Goal: Task Accomplishment & Management: Manage account settings

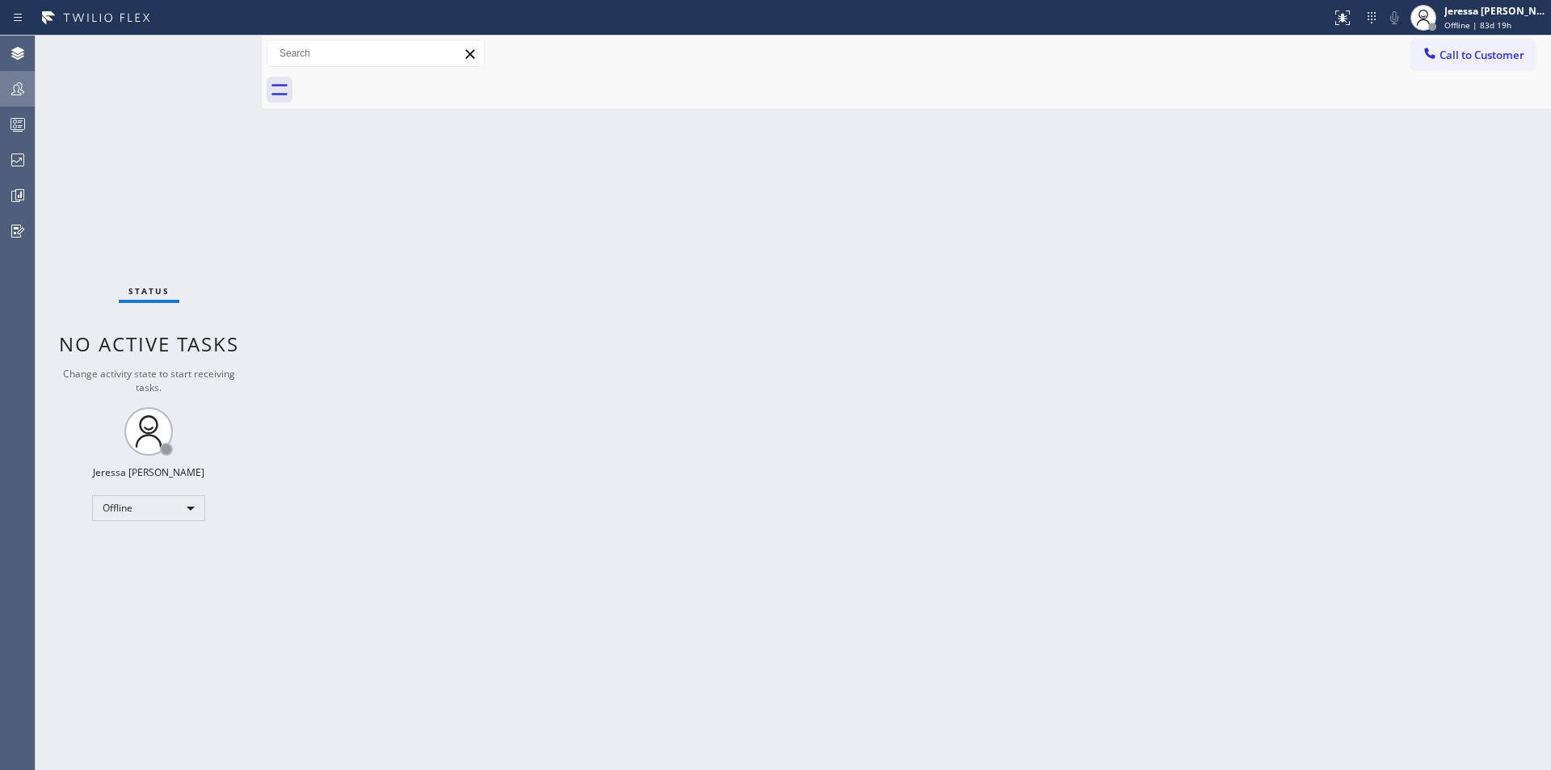
click at [14, 89] on icon at bounding box center [17, 88] width 13 height 13
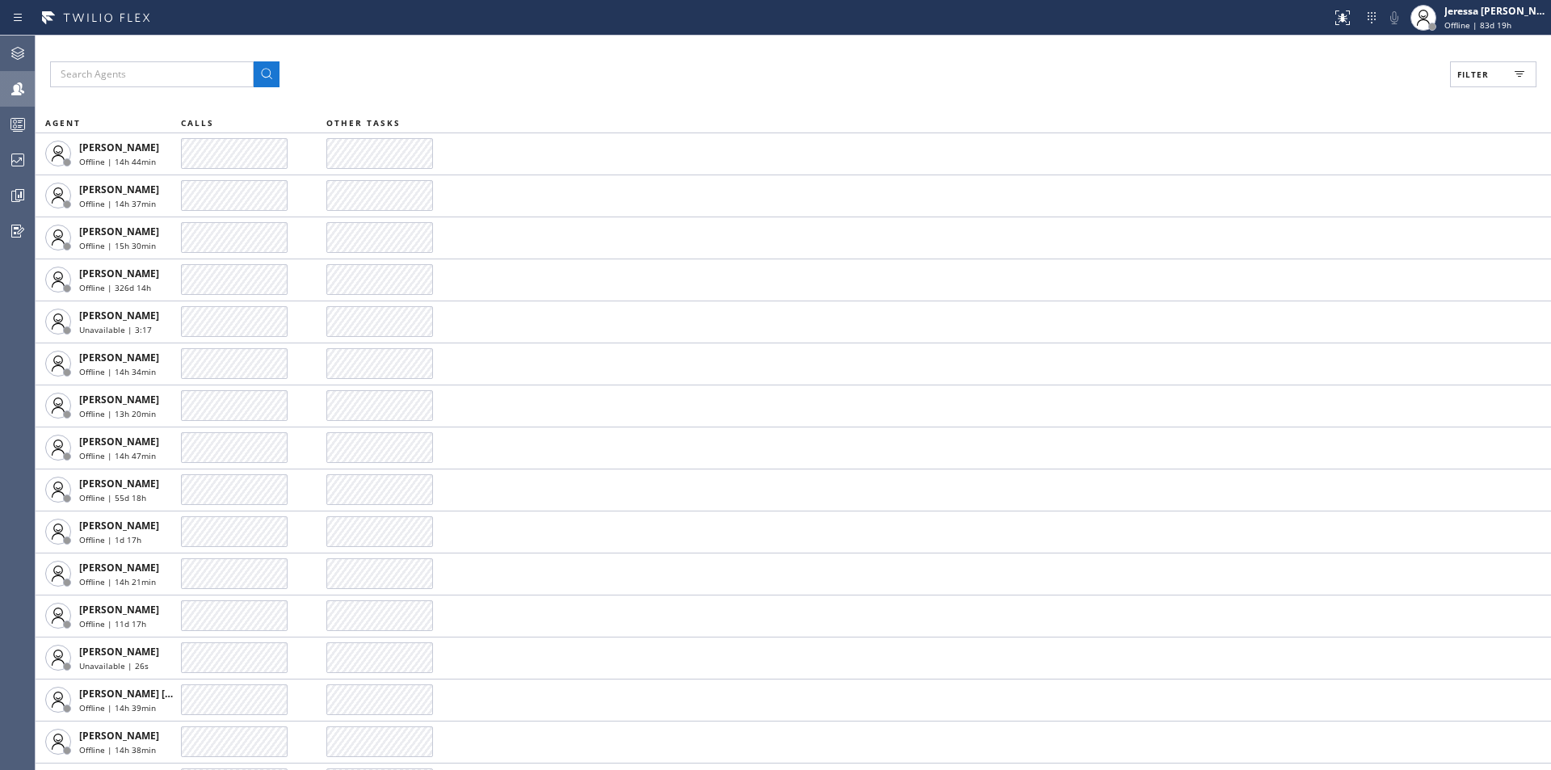
click at [1479, 72] on span "Filter" at bounding box center [1474, 74] width 32 height 11
click at [1353, 187] on label "Available" at bounding box center [1432, 191] width 213 height 14
click at [1326, 187] on input "Available" at bounding box center [1316, 190] width 19 height 19
checkbox input "true"
click at [1446, 90] on span "Apply" at bounding box center [1452, 91] width 33 height 11
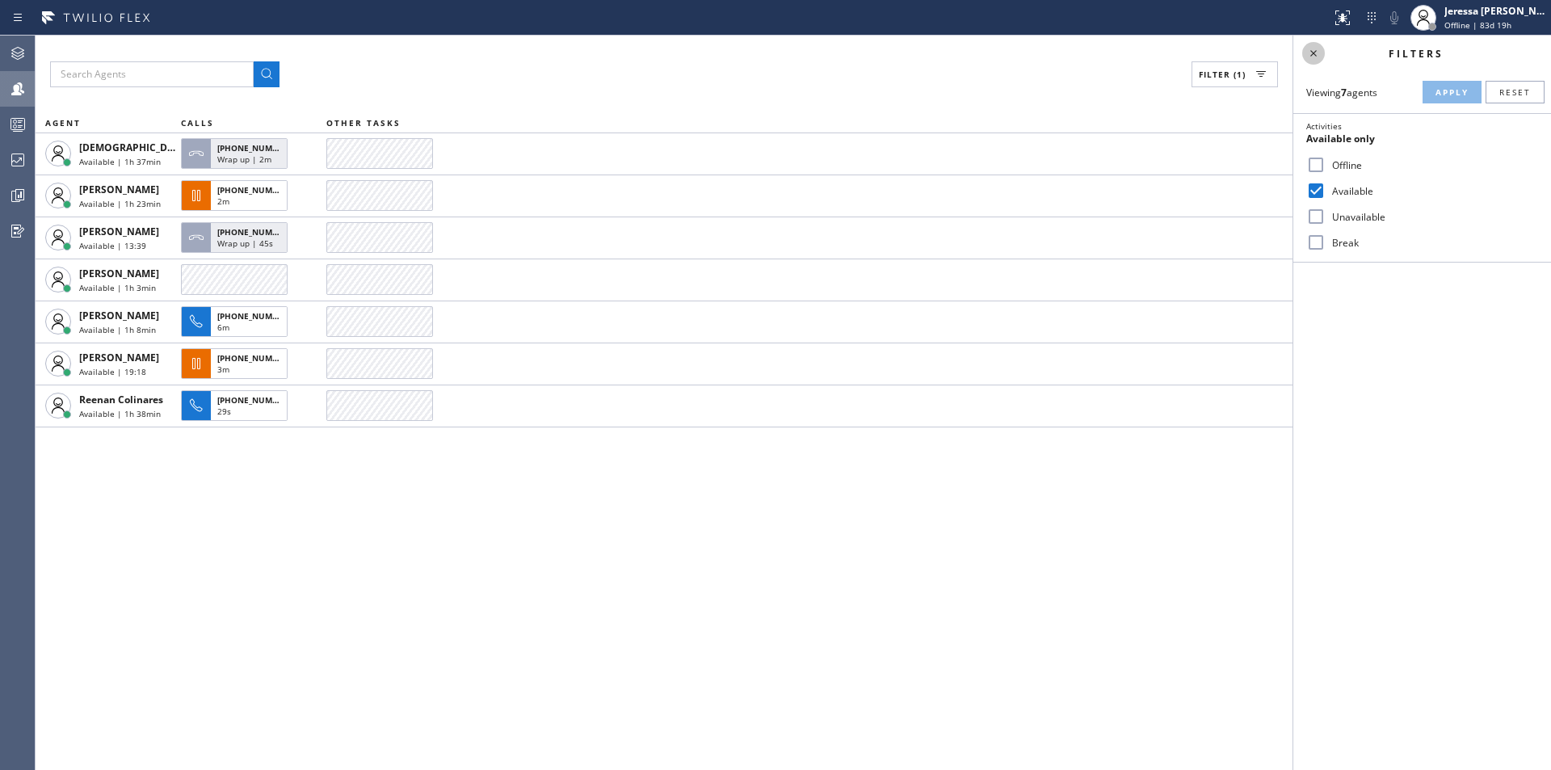
click at [1317, 55] on icon at bounding box center [1313, 53] width 19 height 19
